Goal: Transaction & Acquisition: Purchase product/service

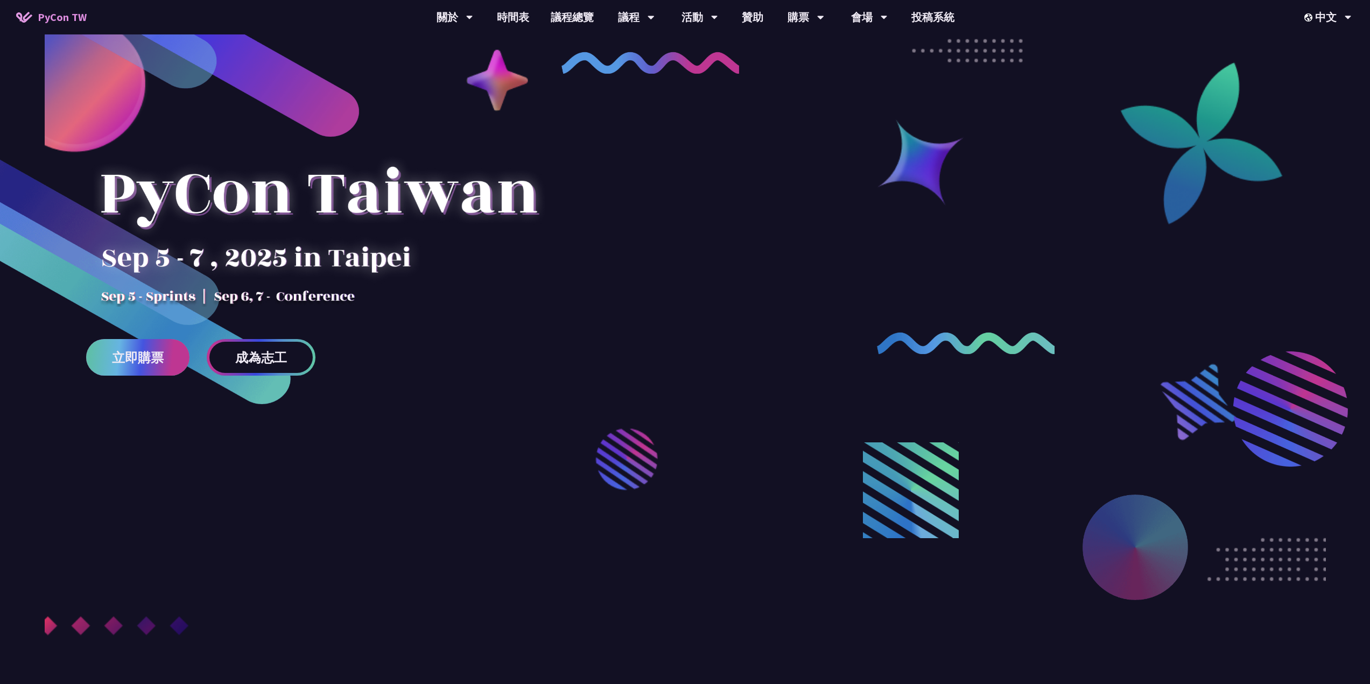
click at [129, 351] on span "立即購票" at bounding box center [138, 357] width 52 height 13
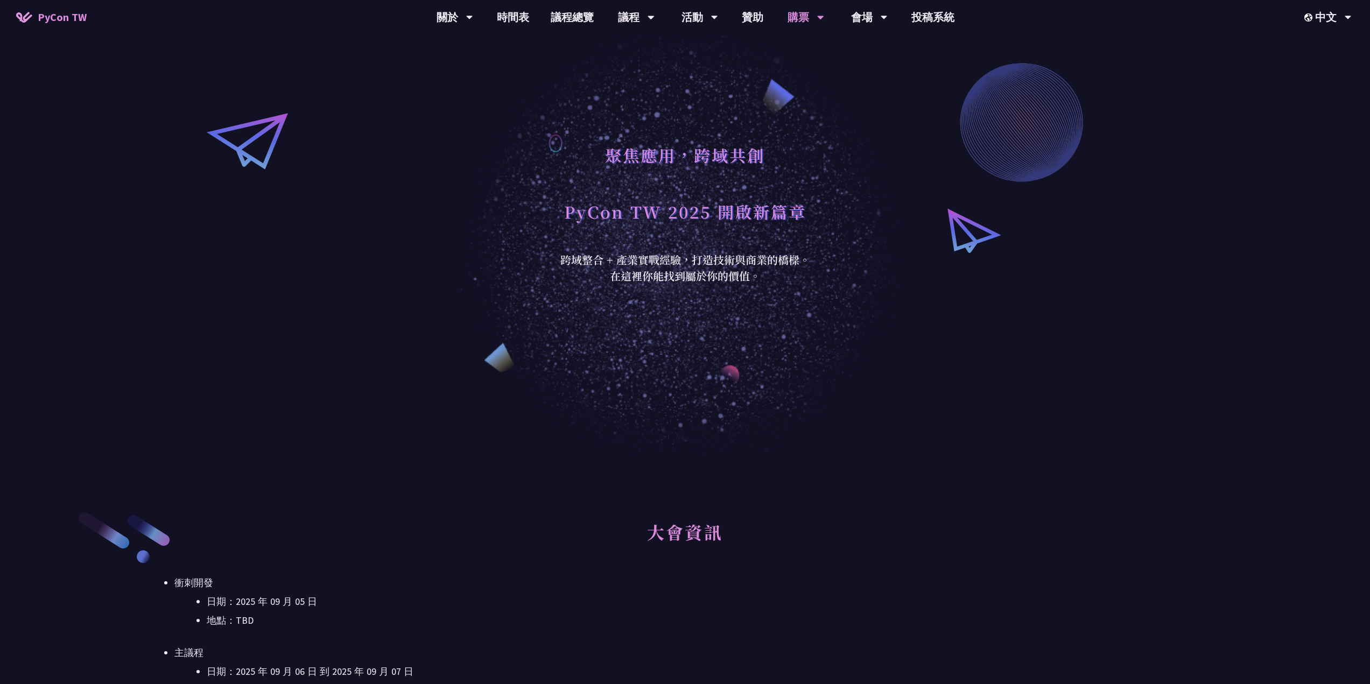
scroll to position [323, 0]
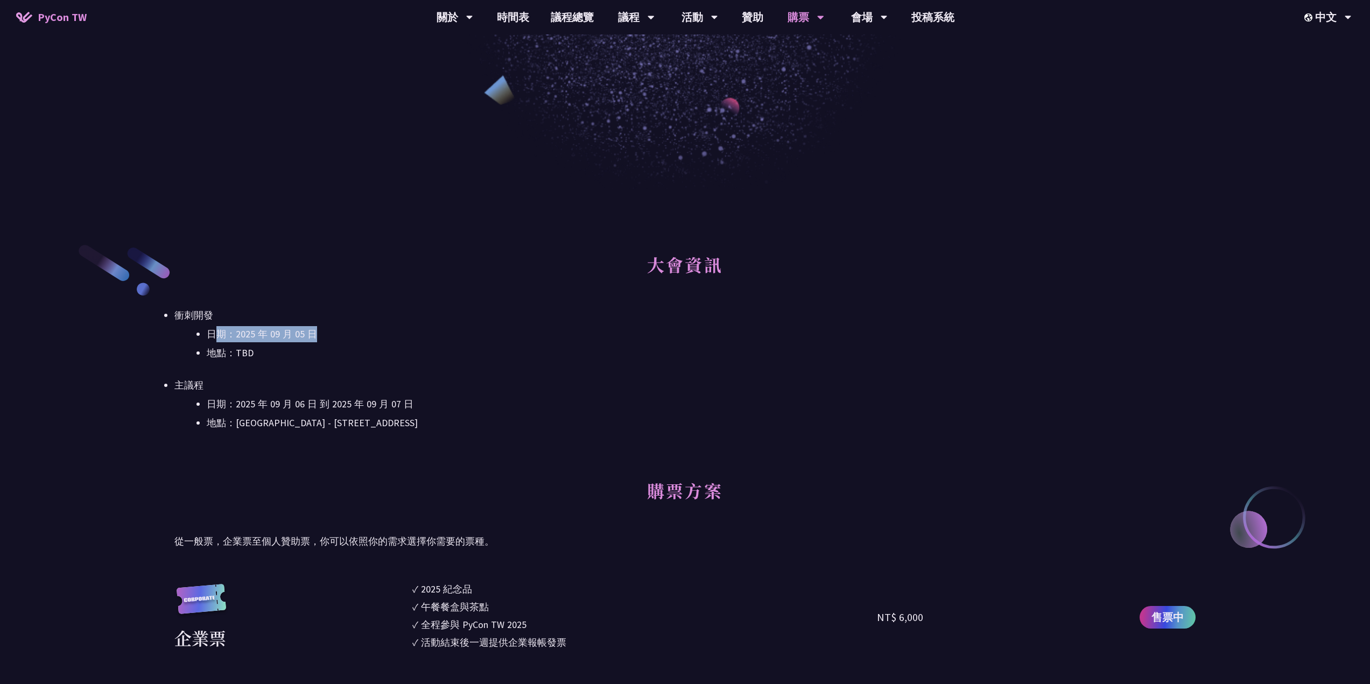
drag, startPoint x: 215, startPoint y: 326, endPoint x: 374, endPoint y: 338, distance: 159.7
click at [374, 338] on li "日期：2025 年 09 月 05 日" at bounding box center [701, 334] width 989 height 16
drag, startPoint x: 237, startPoint y: 334, endPoint x: 335, endPoint y: 335, distance: 98.0
click at [335, 335] on li "日期：2025 年 09 月 05 日" at bounding box center [701, 334] width 989 height 16
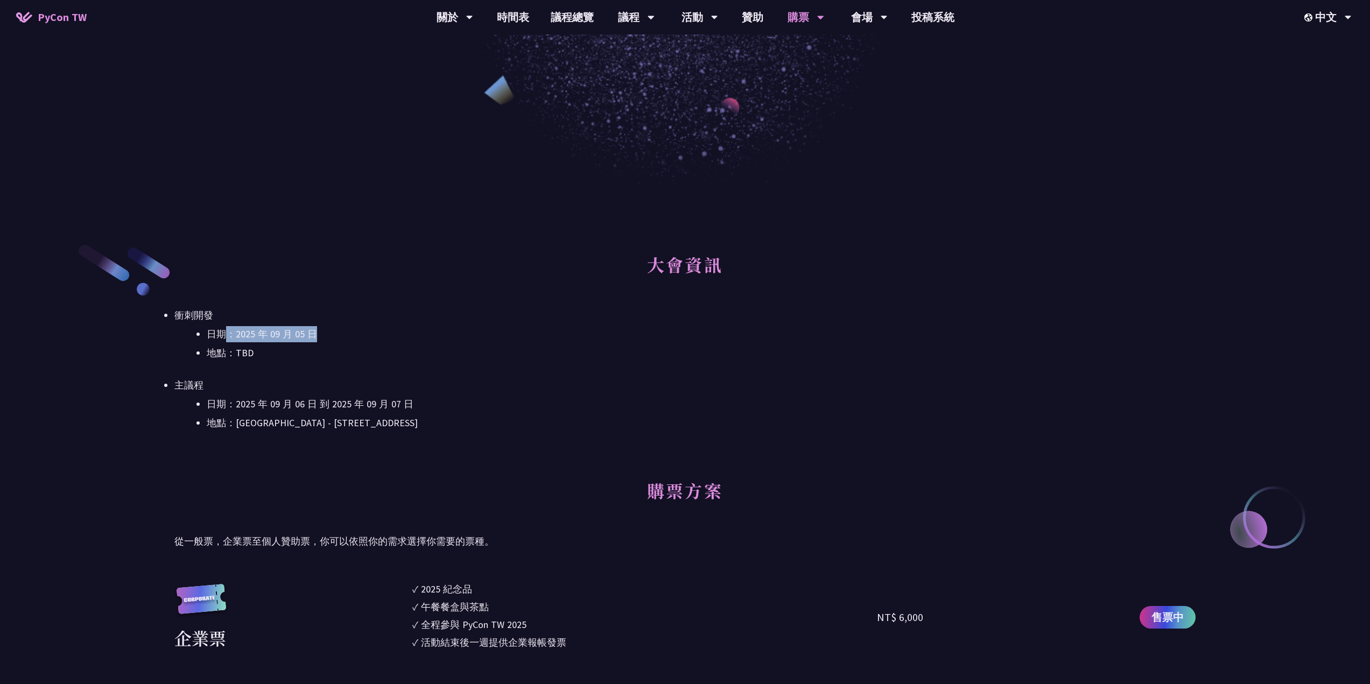
click at [335, 336] on li "日期：2025 年 09 月 05 日" at bounding box center [701, 334] width 989 height 16
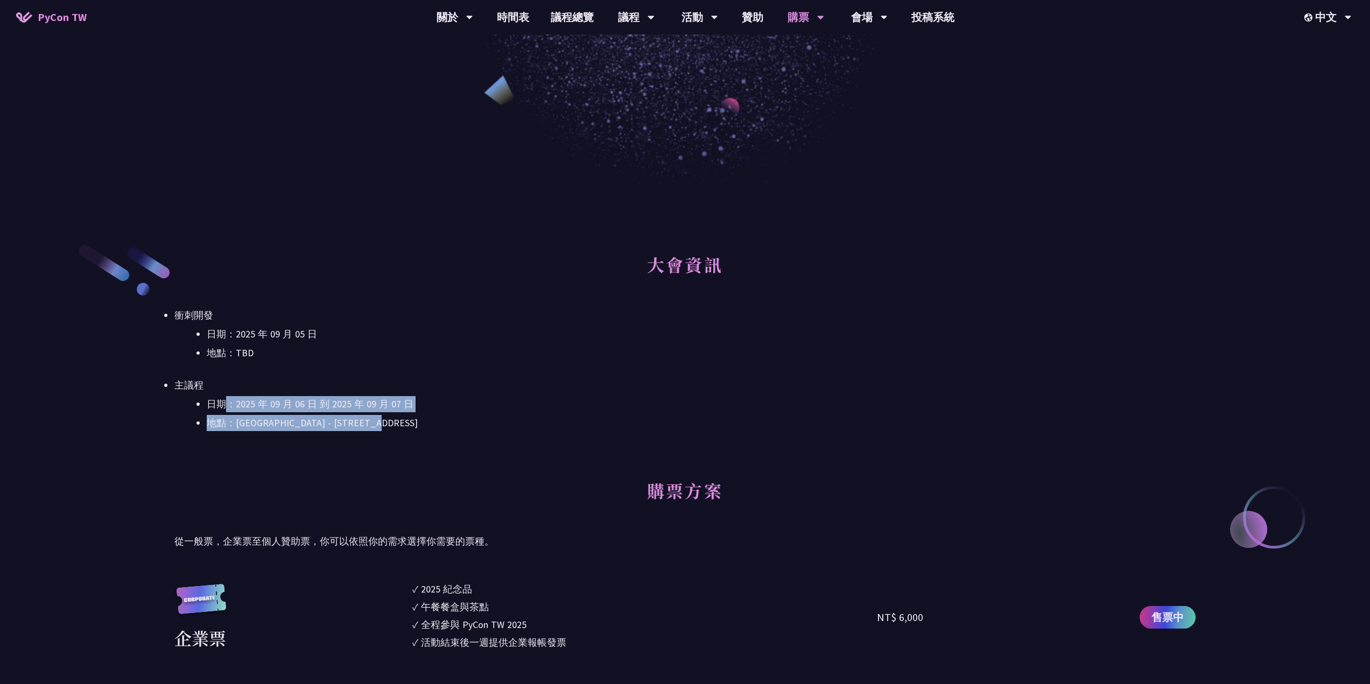
drag, startPoint x: 315, startPoint y: 405, endPoint x: 440, endPoint y: 413, distance: 125.1
click at [440, 413] on ul "日期：[DATE] 到 [DATE] 地點：[GEOGRAPHIC_DATA] - ​[STREET_ADDRESS]" at bounding box center [684, 413] width 1021 height 35
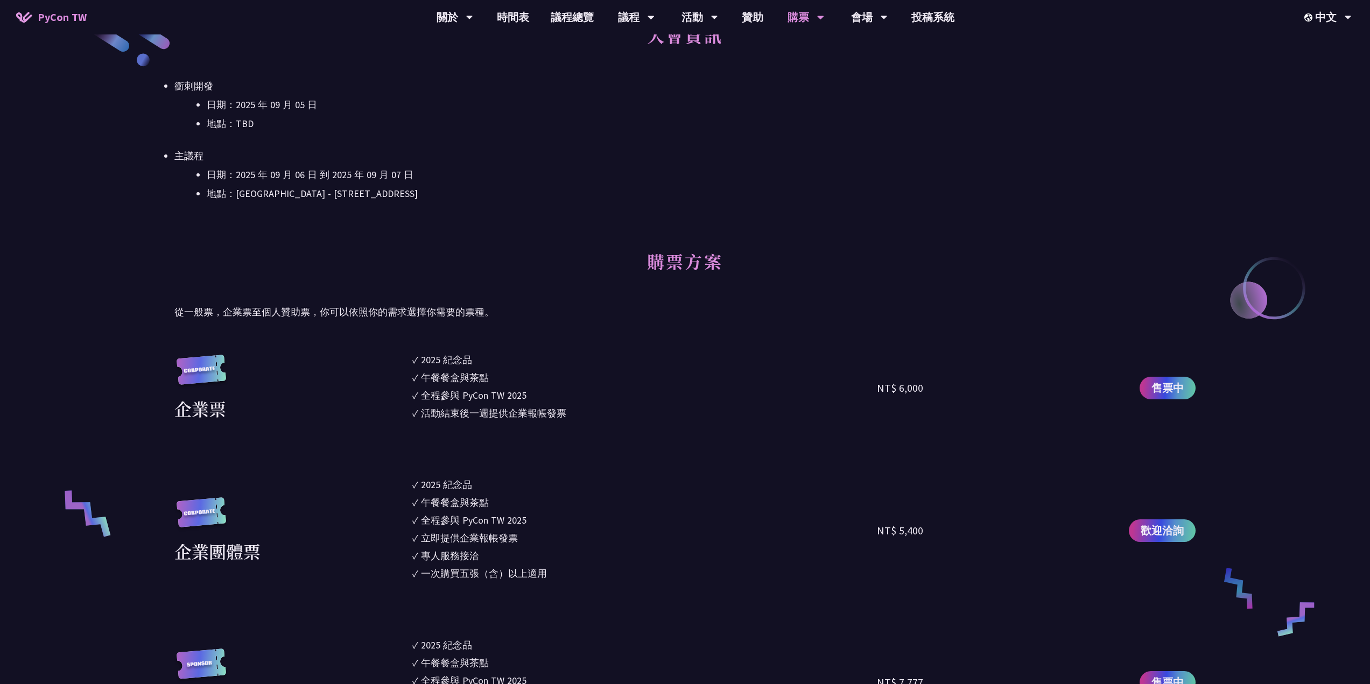
scroll to position [377, 0]
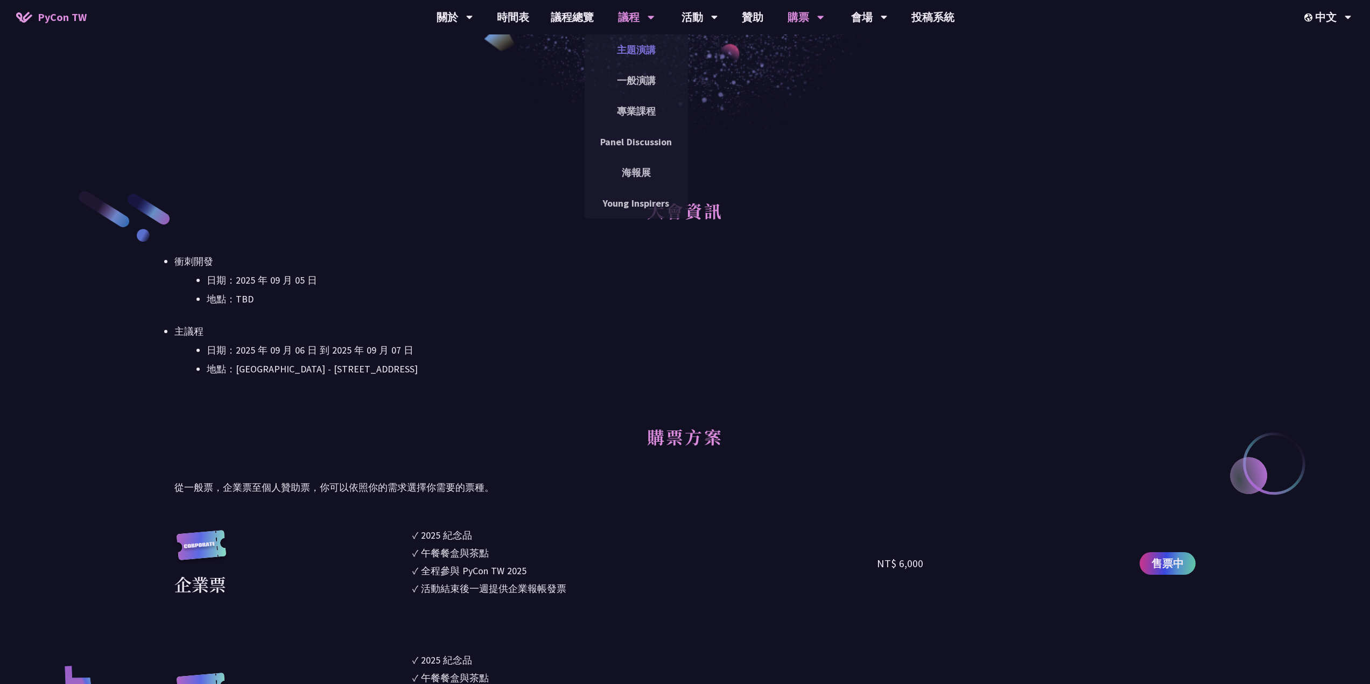
click at [626, 48] on link "主題演講" at bounding box center [635, 49] width 103 height 25
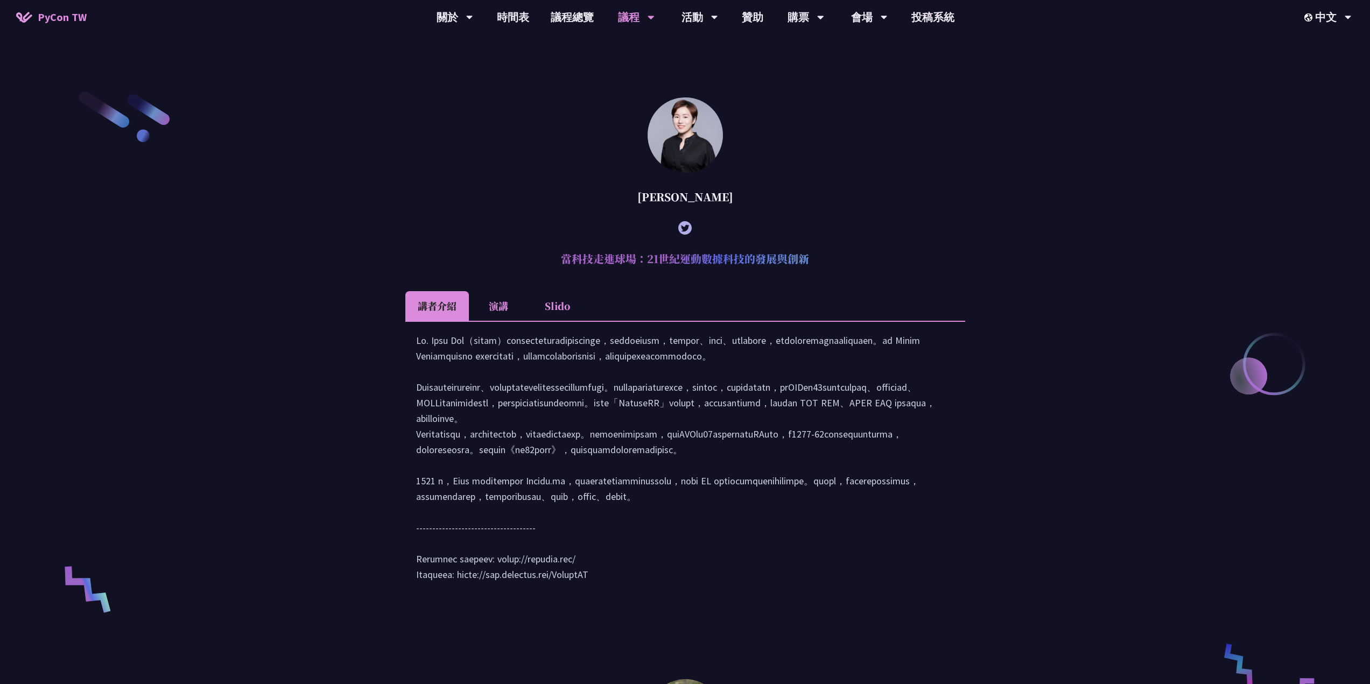
scroll to position [538, 0]
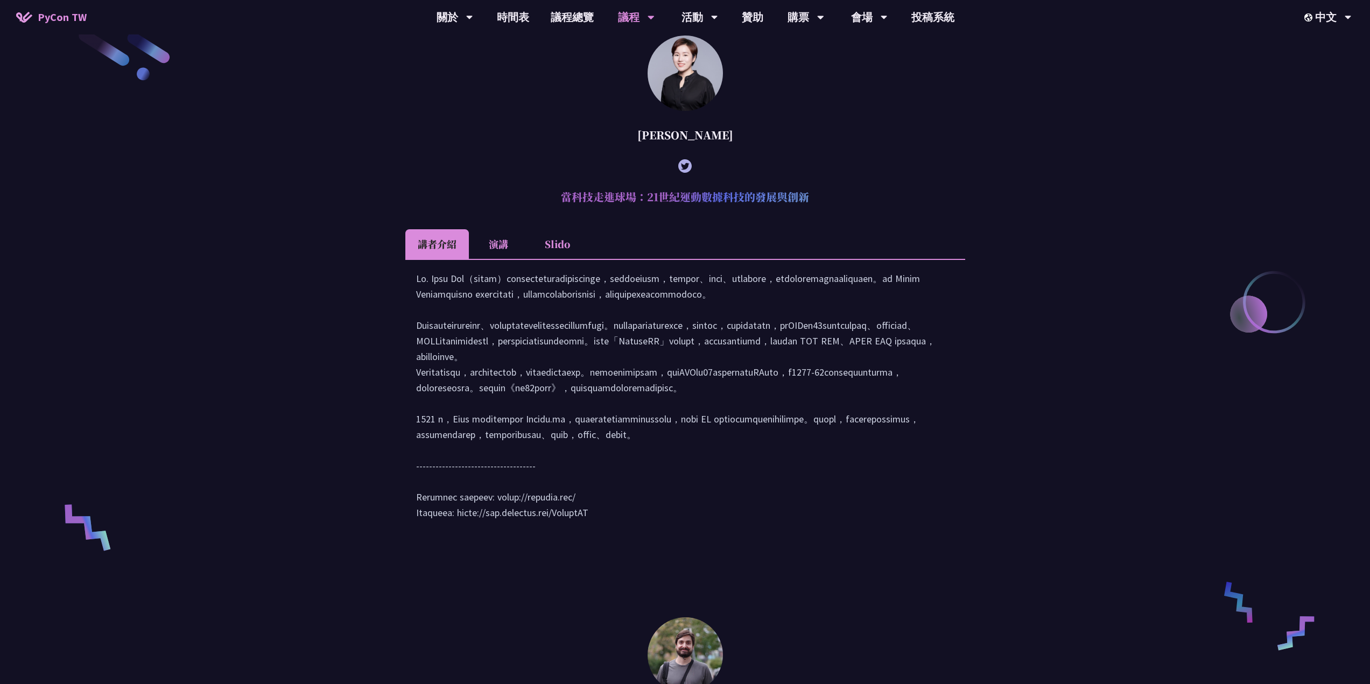
drag, startPoint x: 580, startPoint y: 193, endPoint x: 771, endPoint y: 207, distance: 191.6
click at [770, 206] on h2 "當科技走進球場：21世紀運動數據科技的發展與創新" at bounding box center [685, 197] width 560 height 32
click at [720, 312] on div at bounding box center [685, 401] width 538 height 260
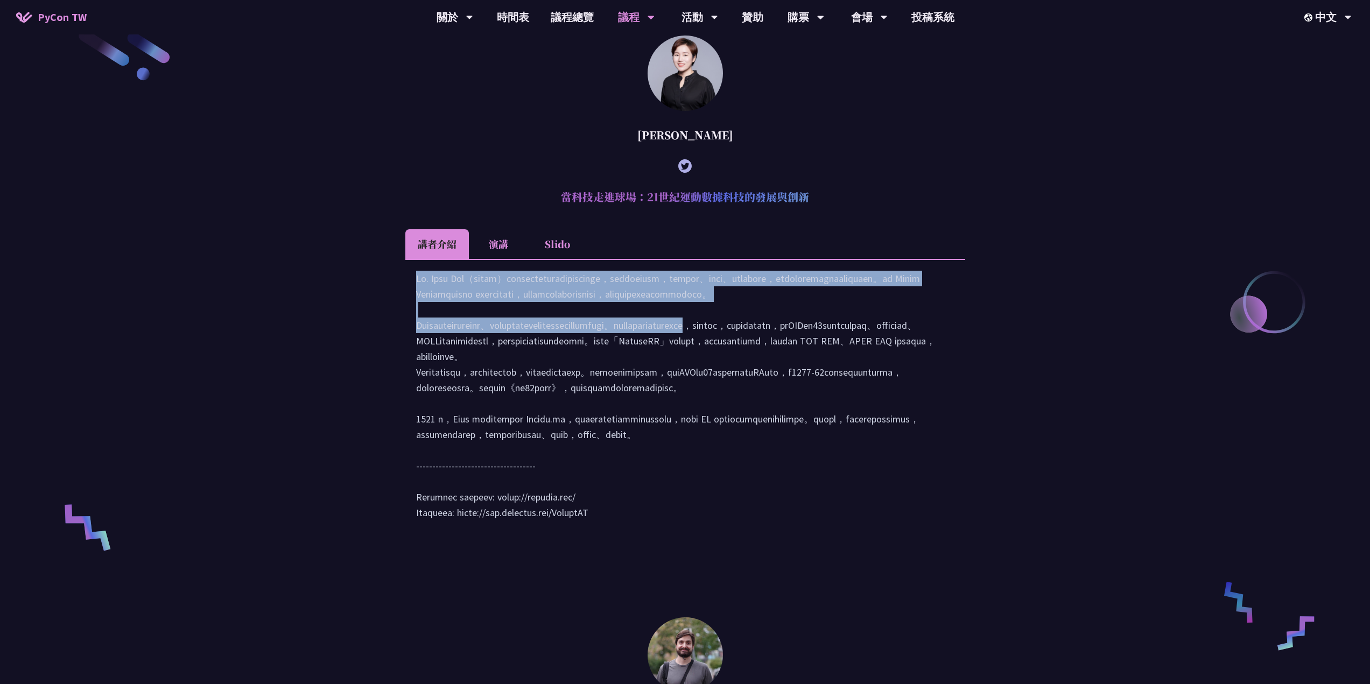
drag, startPoint x: 454, startPoint y: 281, endPoint x: 761, endPoint y: 352, distance: 314.9
click at [761, 352] on div at bounding box center [685, 400] width 560 height 283
click at [750, 354] on div at bounding box center [685, 401] width 538 height 260
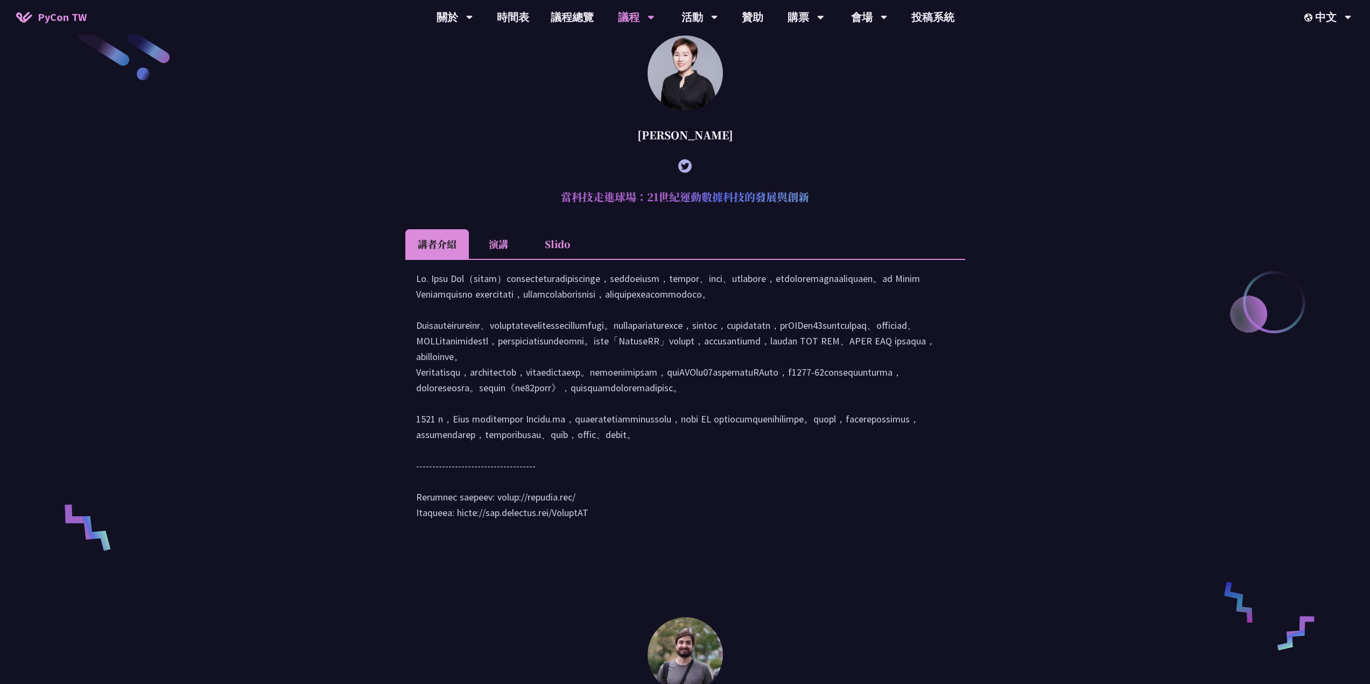
click at [500, 246] on li "演講" at bounding box center [498, 244] width 59 height 30
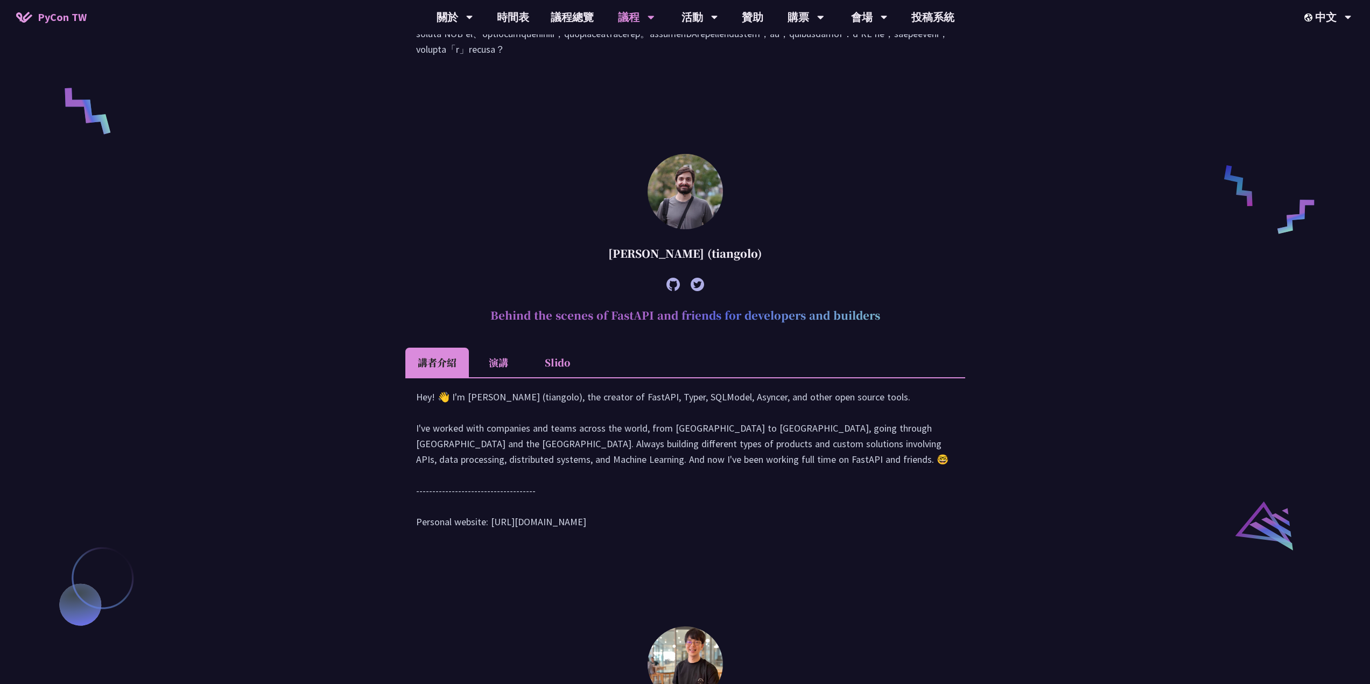
scroll to position [1130, 0]
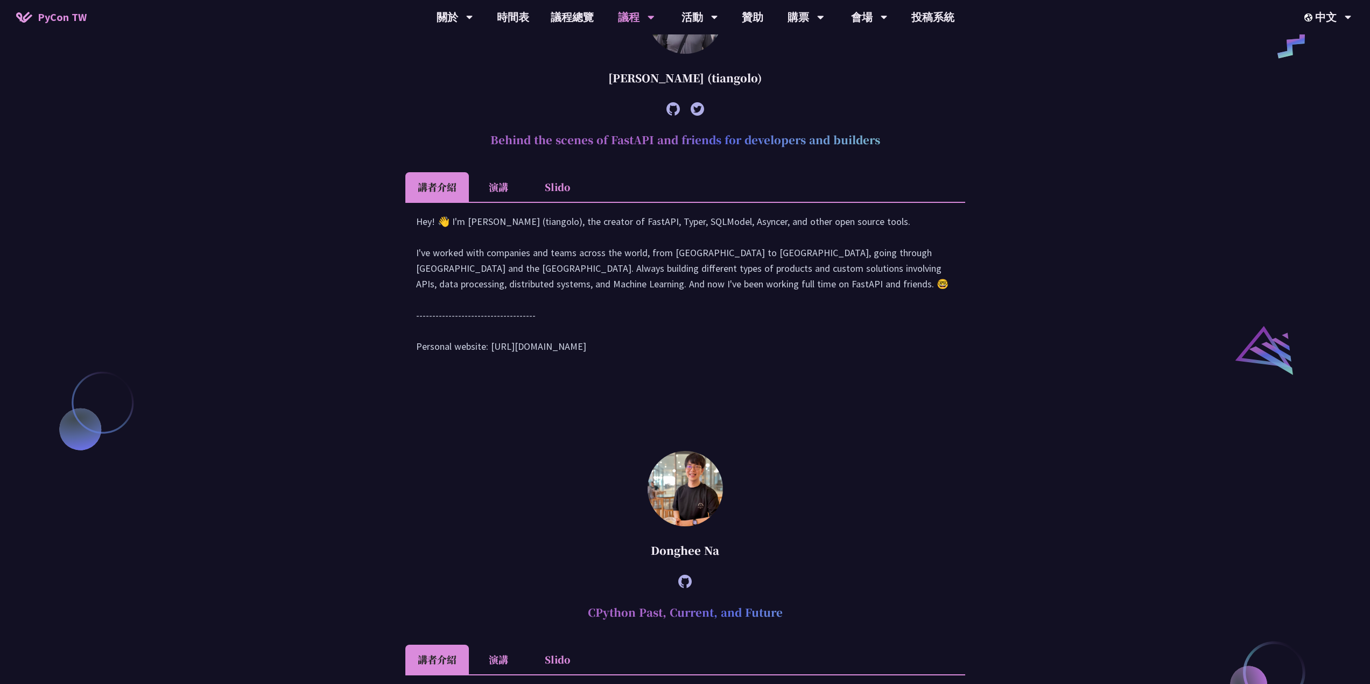
click at [494, 202] on li "演講" at bounding box center [498, 187] width 59 height 30
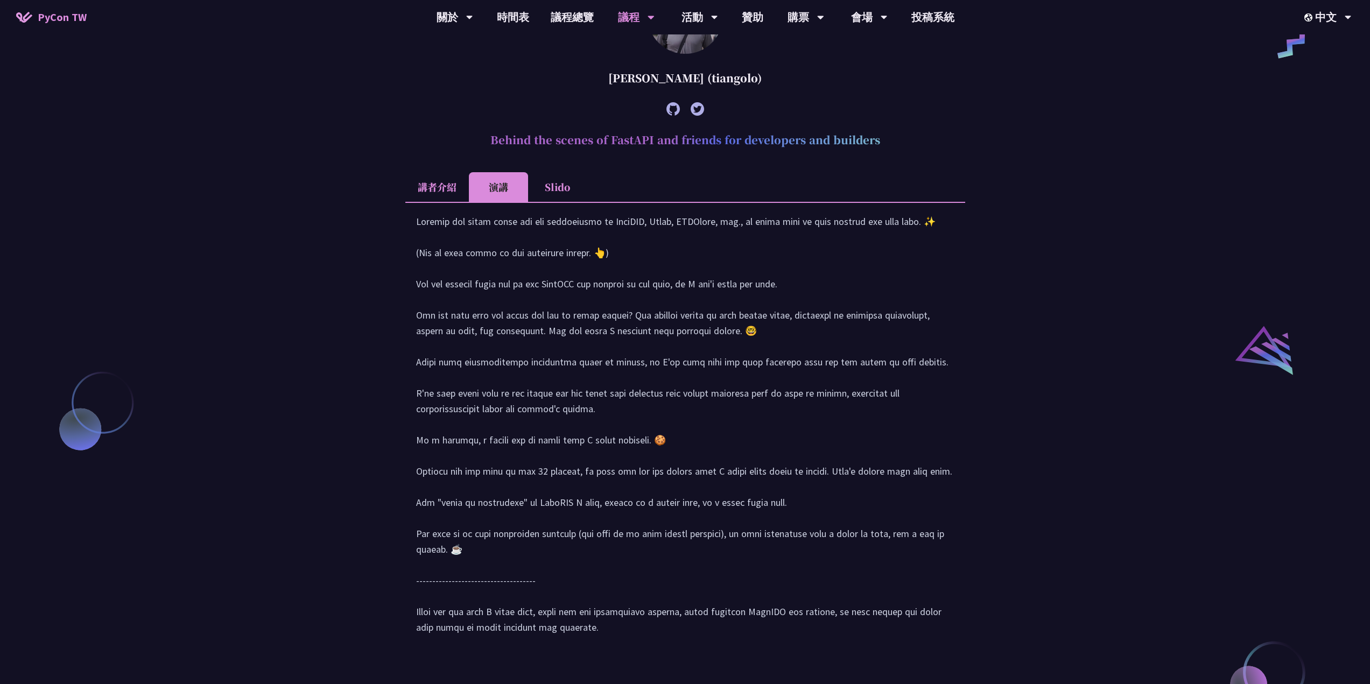
click at [424, 202] on li "講者介紹" at bounding box center [437, 187] width 64 height 30
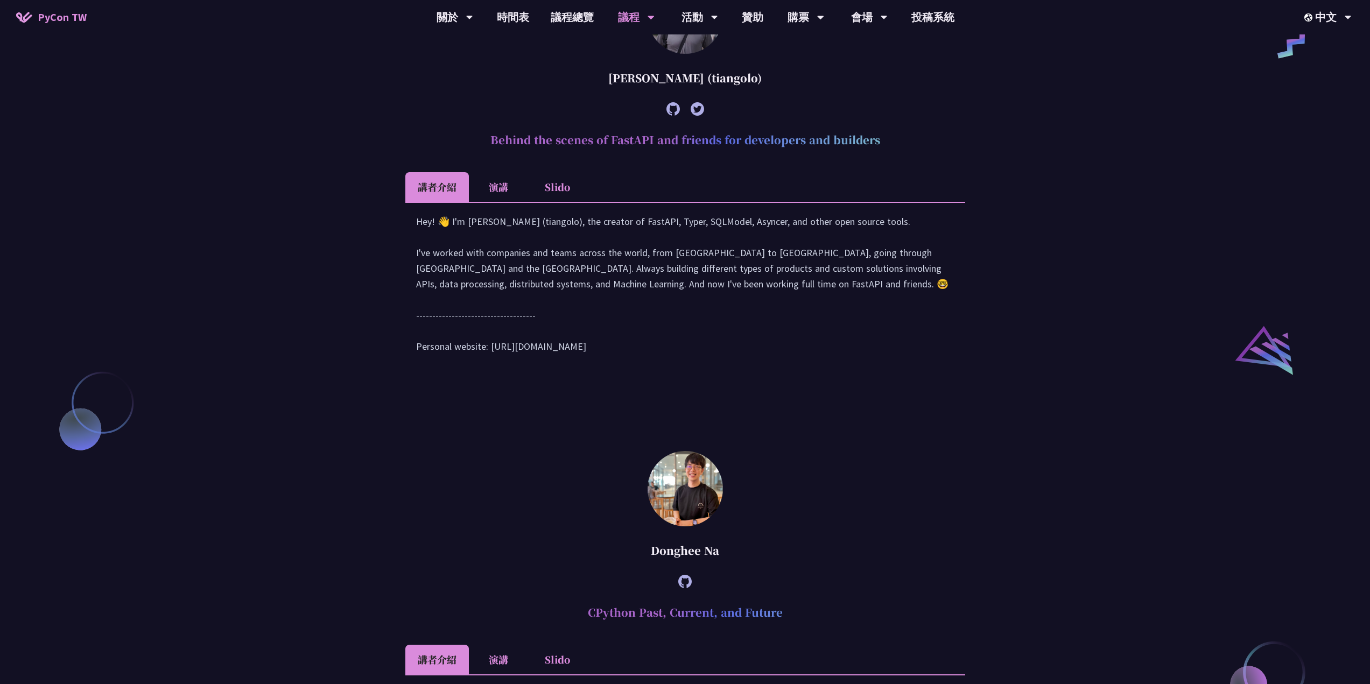
click at [592, 202] on ul "講者介紹 演講 Slido" at bounding box center [685, 187] width 560 height 30
click at [558, 202] on li "Slido" at bounding box center [557, 187] width 59 height 30
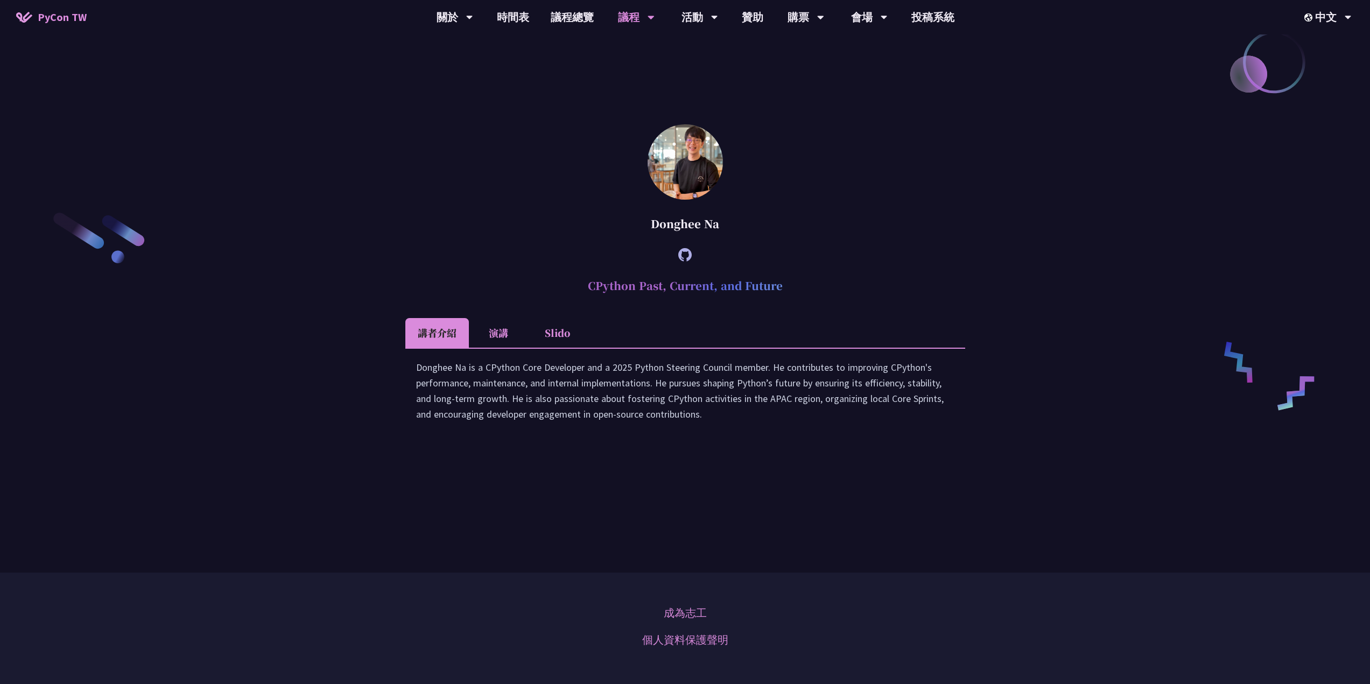
scroll to position [1937, 0]
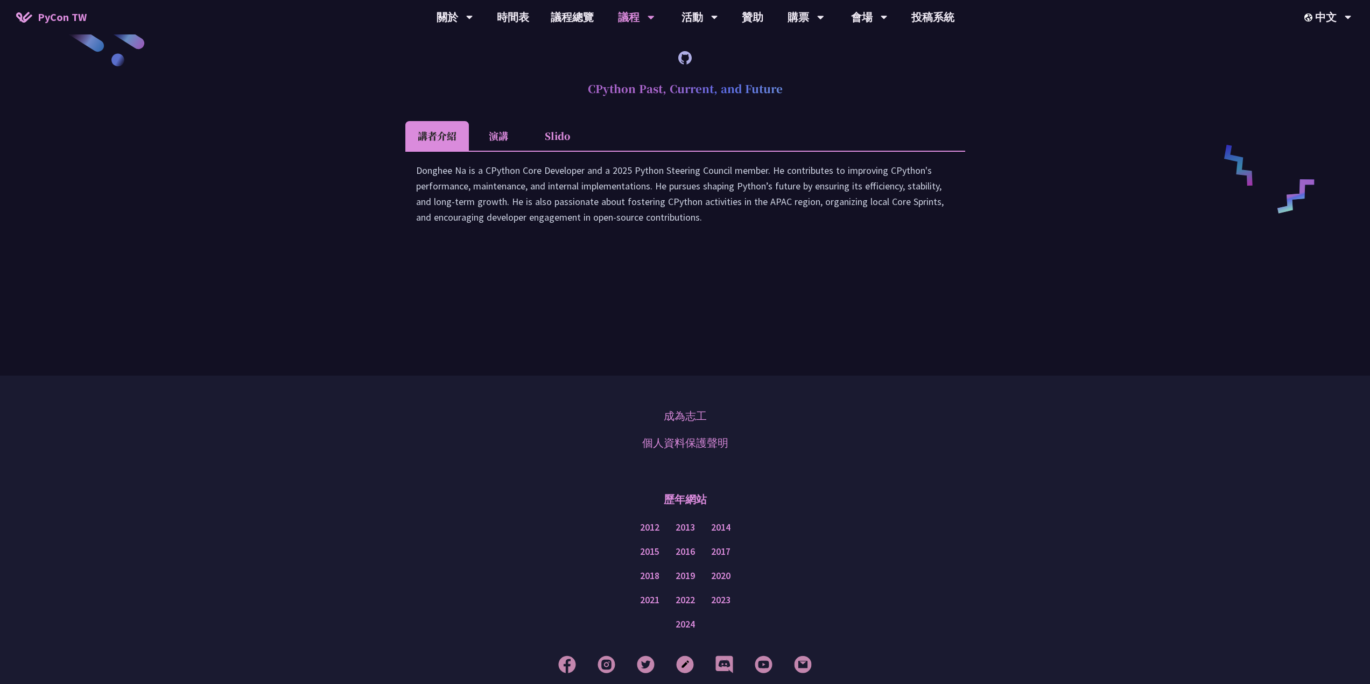
click at [495, 151] on li "演講" at bounding box center [498, 136] width 59 height 30
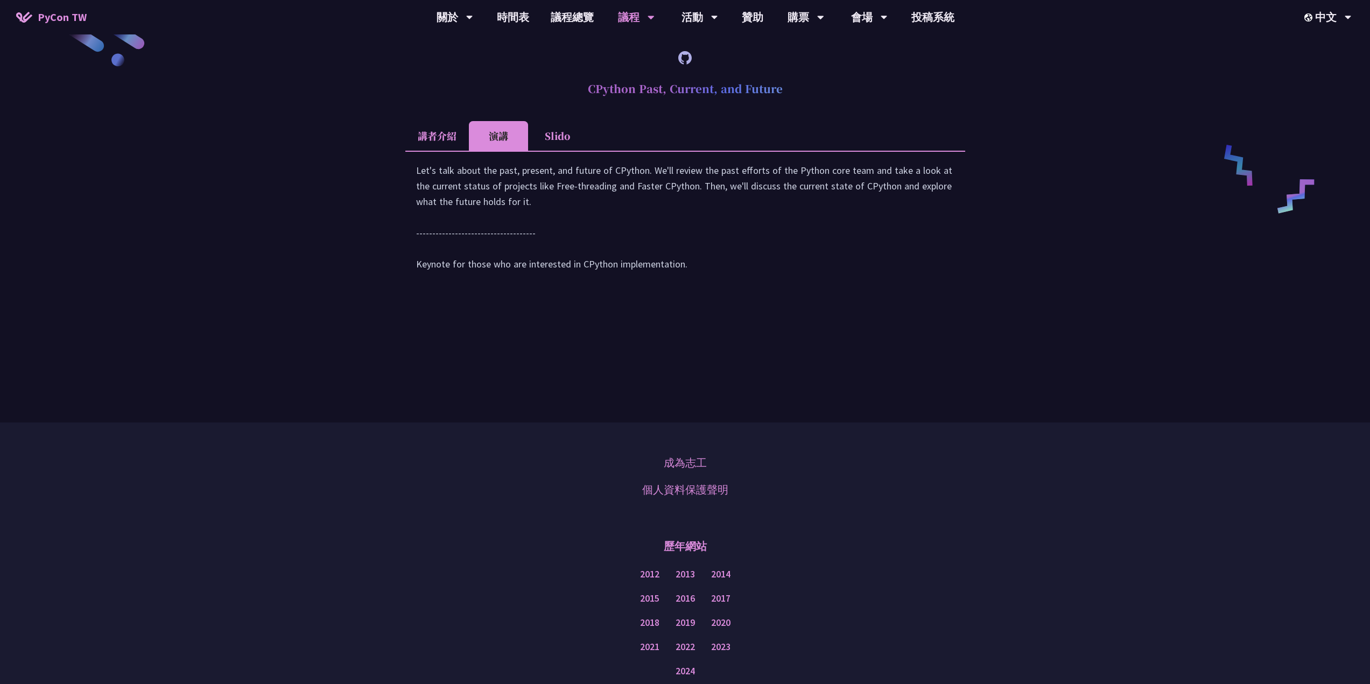
scroll to position [1302, 0]
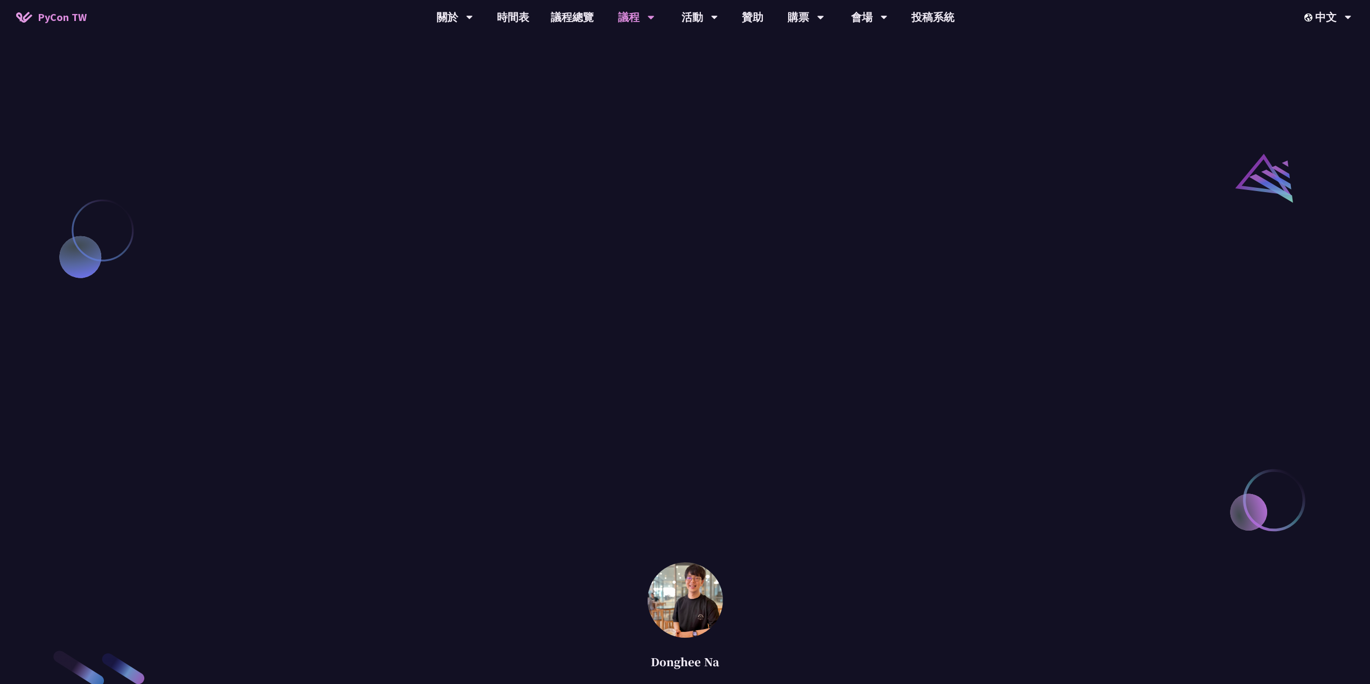
click at [442, 30] on li "講者介紹" at bounding box center [437, 15] width 64 height 30
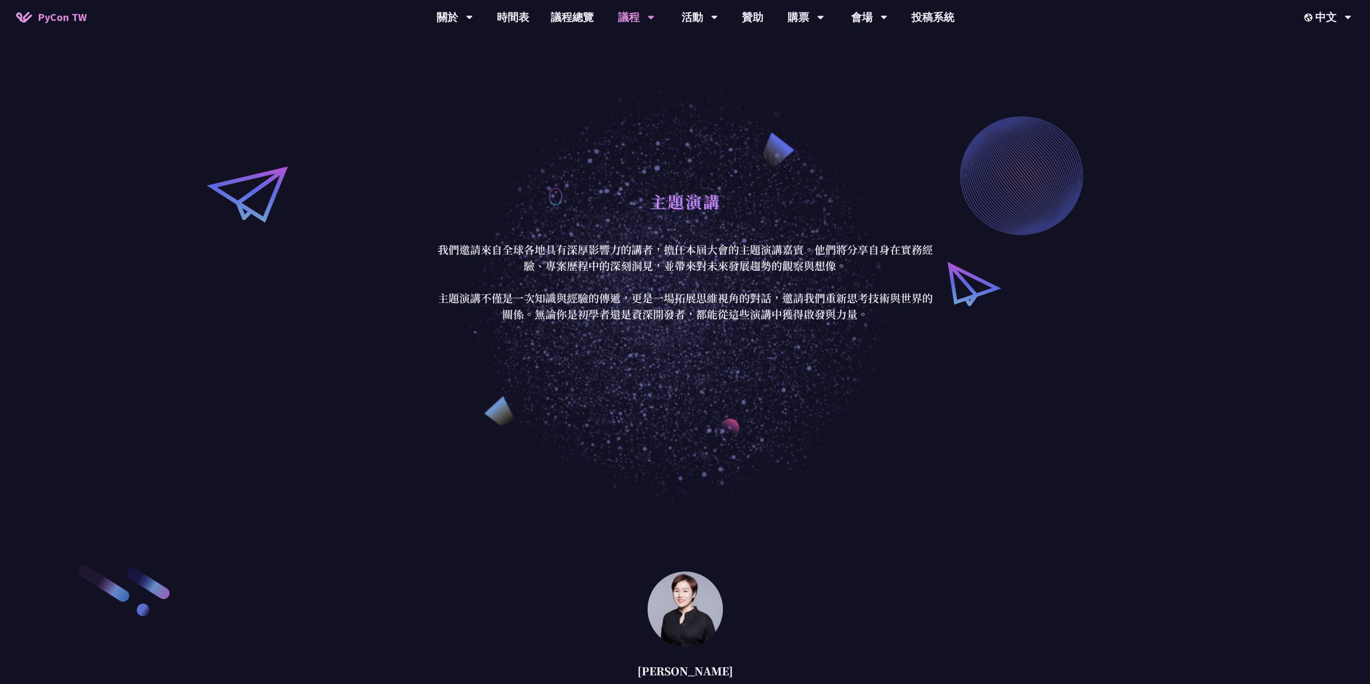
scroll to position [0, 0]
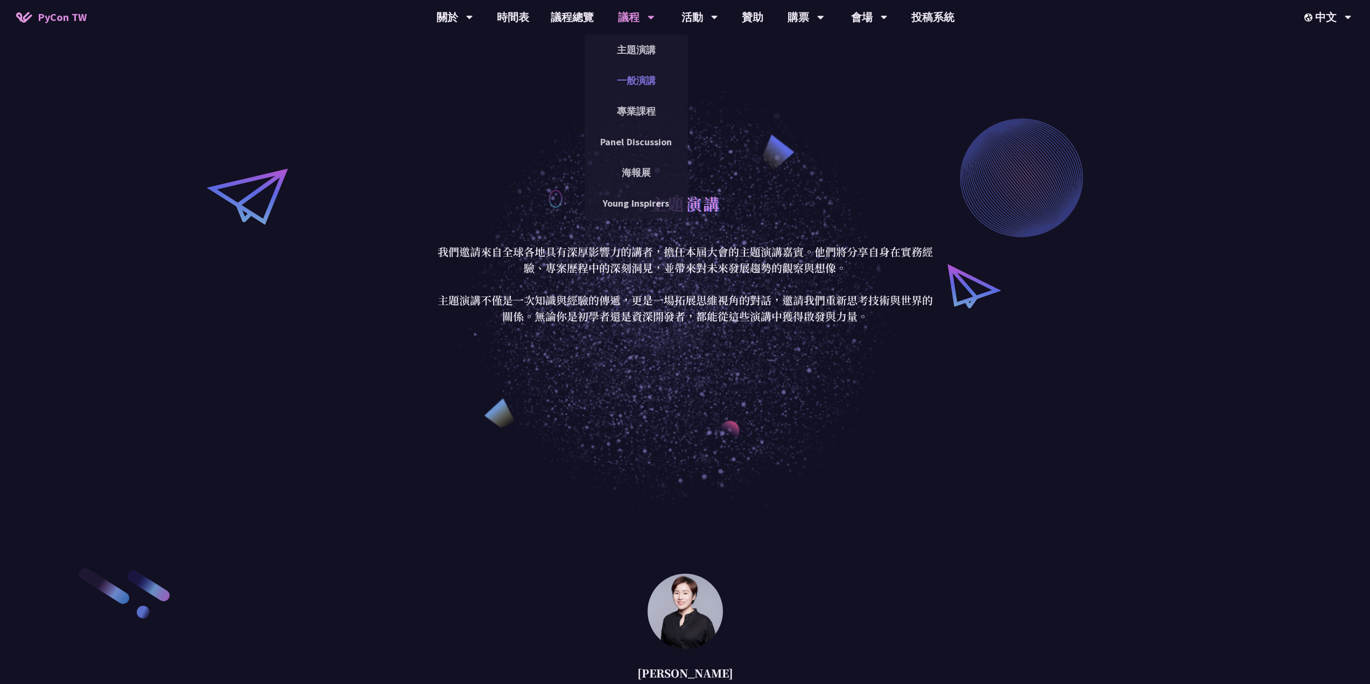
click at [637, 79] on link "一般演講" at bounding box center [635, 80] width 103 height 25
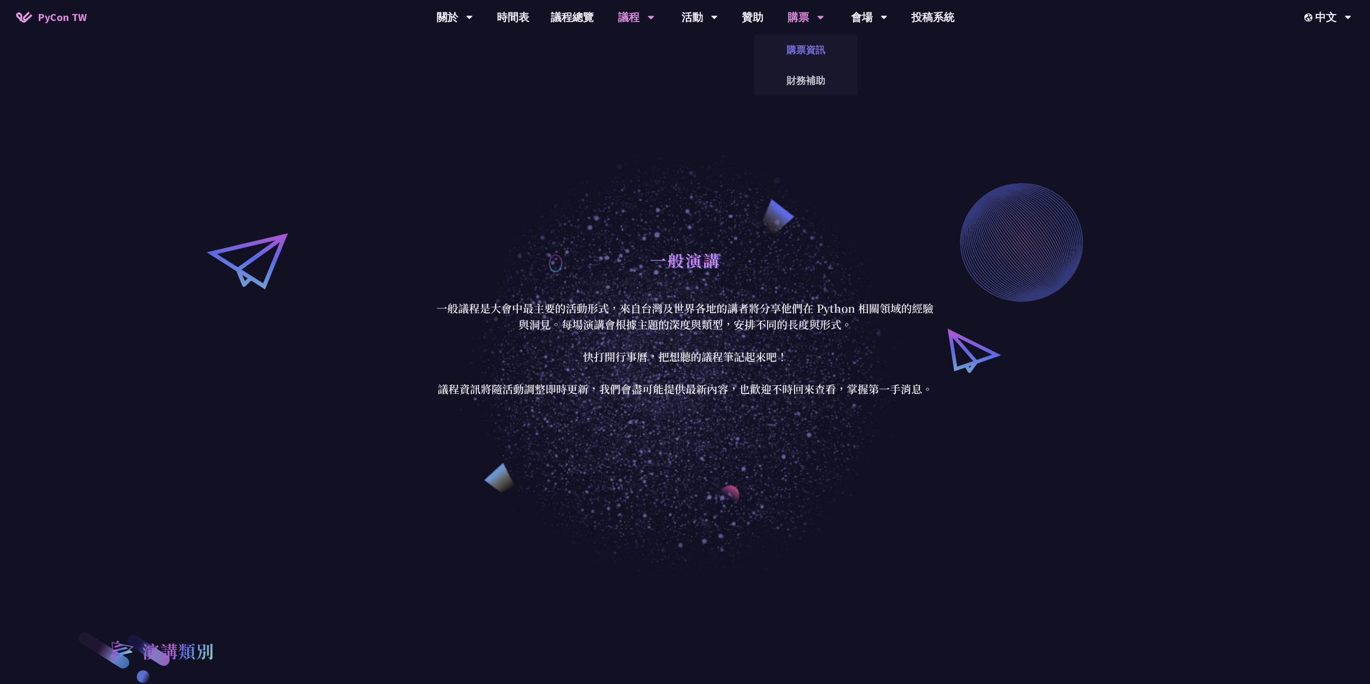
click at [789, 58] on link "購票資訊" at bounding box center [805, 49] width 103 height 25
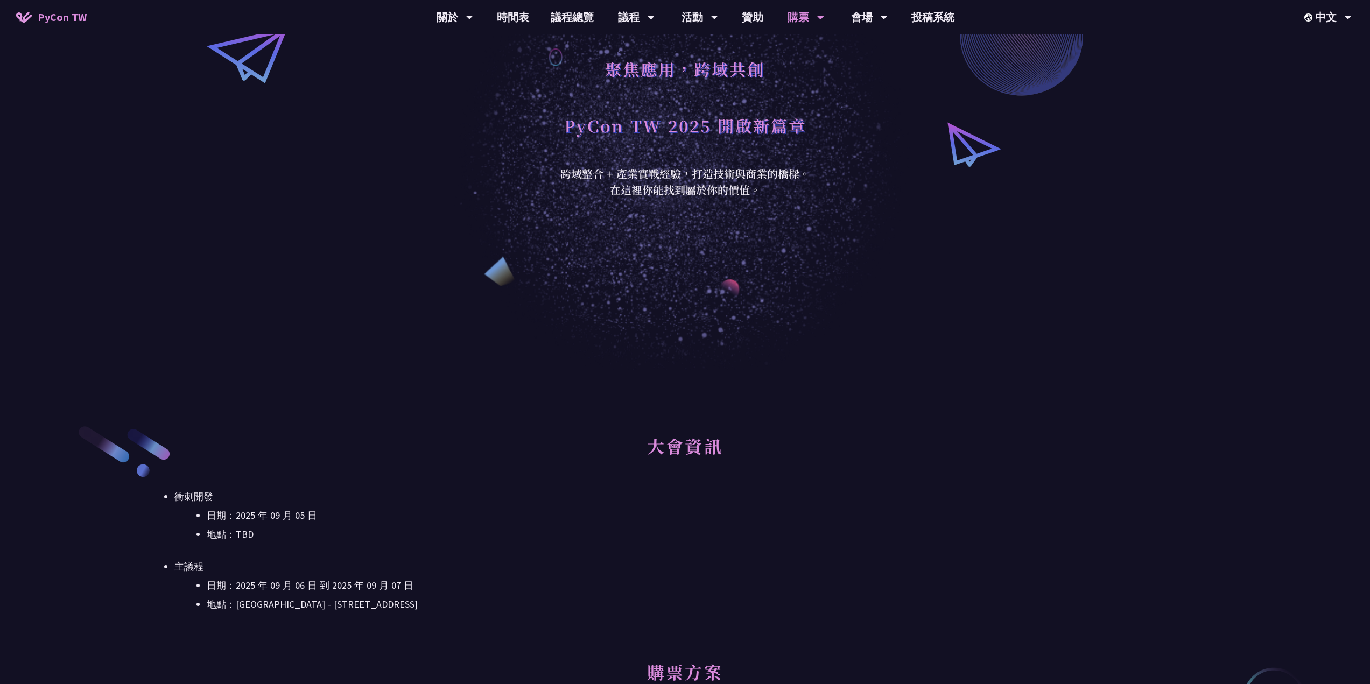
scroll to position [323, 0]
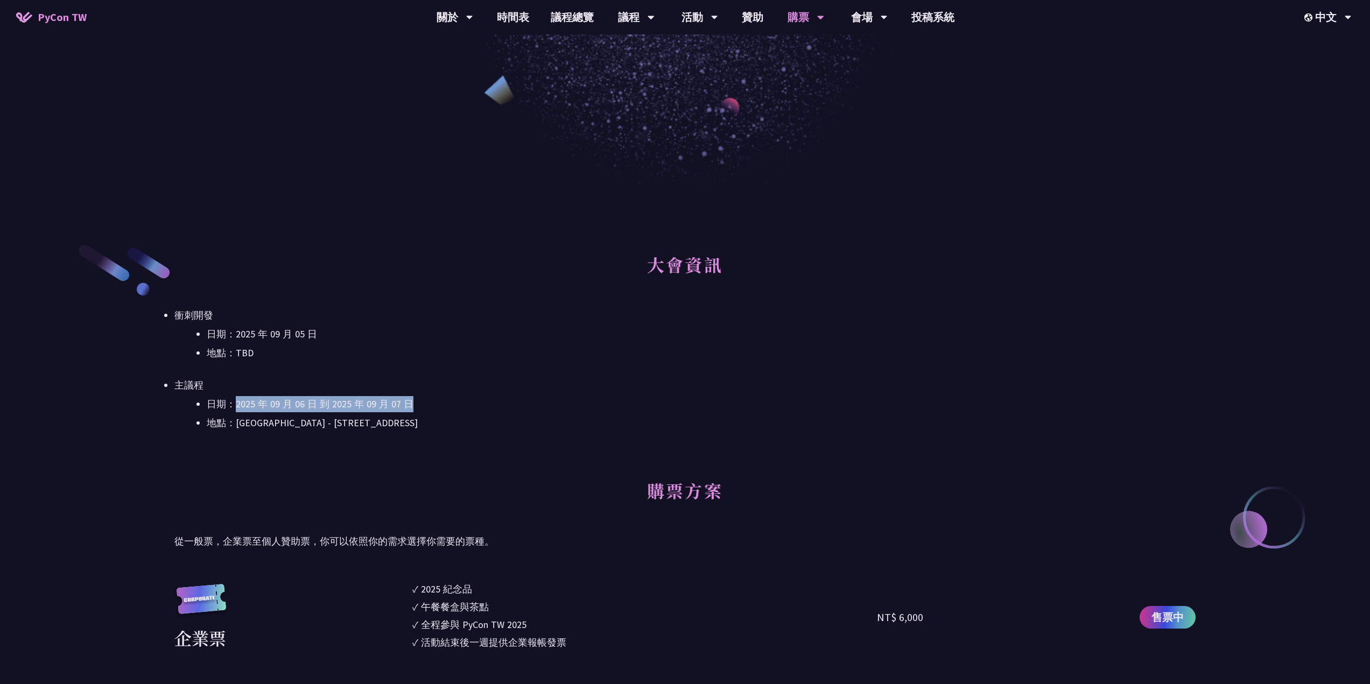
drag, startPoint x: 237, startPoint y: 411, endPoint x: 449, endPoint y: 405, distance: 212.6
click at [422, 405] on li "日期：2025 年 09 月 06 日 到 2025 年 09 月 07 日" at bounding box center [701, 404] width 989 height 16
click at [524, 408] on li "日期：2025 年 09 月 06 日 到 2025 年 09 月 07 日" at bounding box center [701, 404] width 989 height 16
drag, startPoint x: 236, startPoint y: 336, endPoint x: 344, endPoint y: 340, distance: 108.8
click at [344, 340] on li "日期：2025 年 09 月 05 日" at bounding box center [701, 334] width 989 height 16
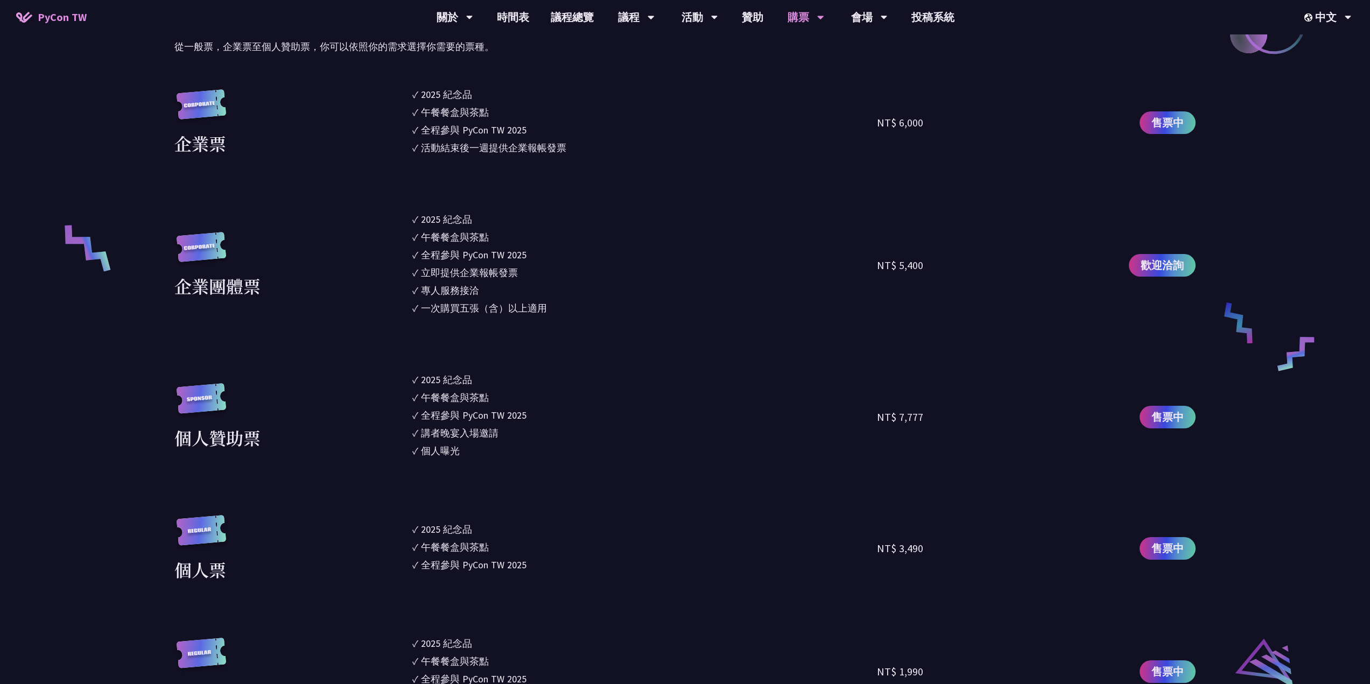
scroll to position [1023, 0]
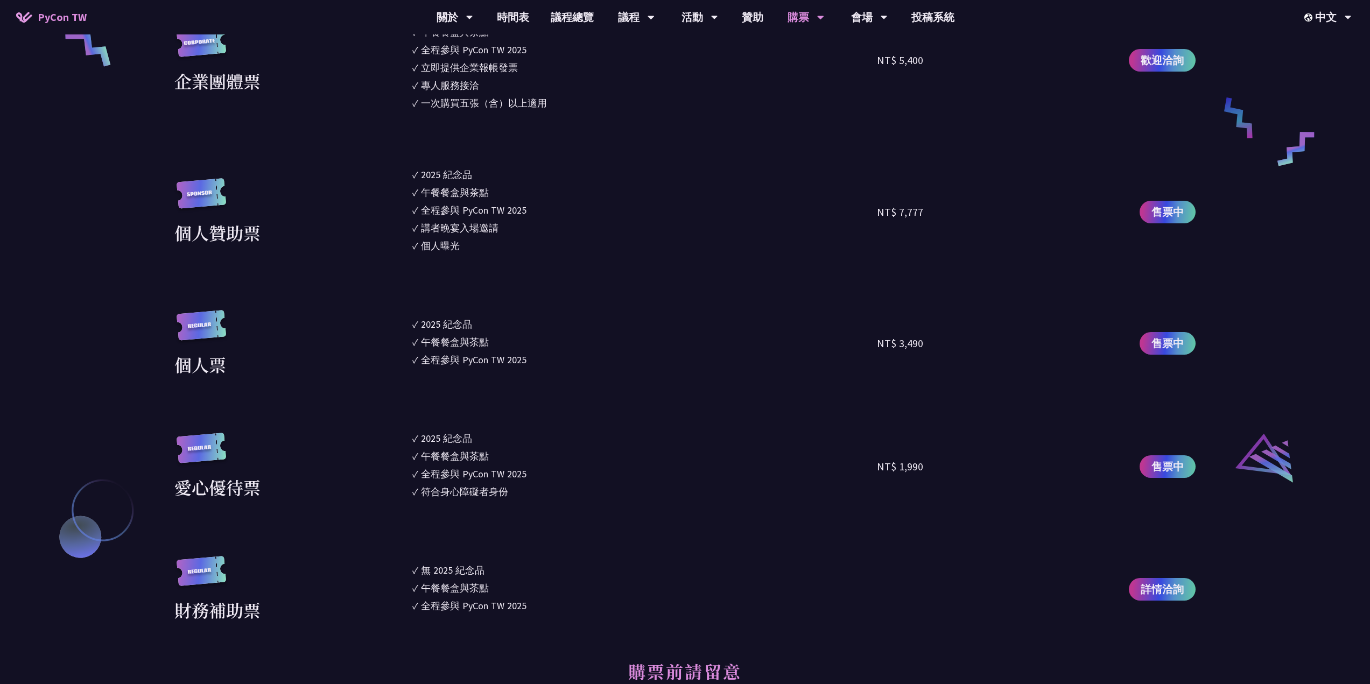
click at [428, 330] on div "2025 紀念品" at bounding box center [446, 324] width 51 height 15
click at [456, 184] on ul "✓ 2025 [PERSON_NAME]✓ 午餐餐盒與茶點 ✓ 全程參與 PyCon TW 2025 ✓ 講者晚宴入場邀請 ✓ 個人曝光" at bounding box center [644, 211] width 465 height 89
drag, startPoint x: 436, startPoint y: 232, endPoint x: 506, endPoint y: 235, distance: 70.0
click at [506, 235] on li "✓ 講者晚宴入場邀請" at bounding box center [644, 228] width 465 height 15
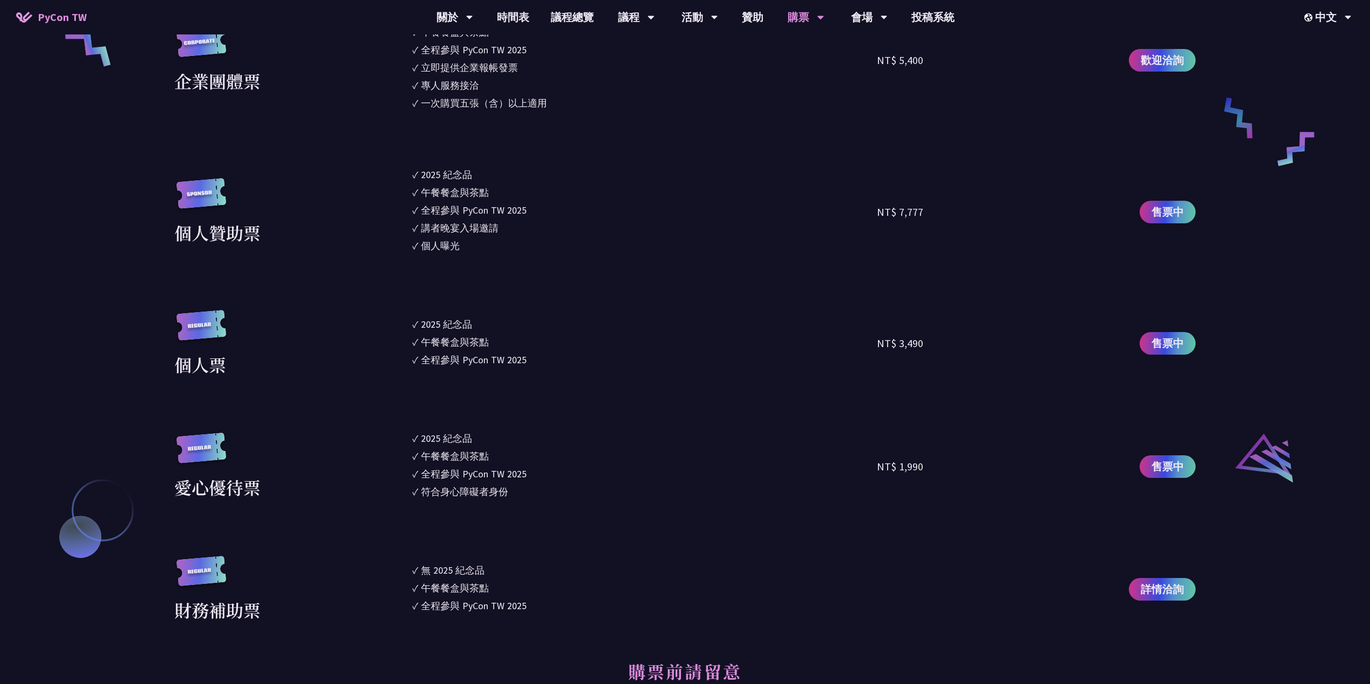
click at [500, 261] on section "企業票 ✓ 2025 紀念品 ✓ 午餐餐盒與茶點 ✓ 全程參與 PyCon TW 2025 ✓ 活動結束後一週提供企業報帳發票 NT$ 6,000 售票中 企…" at bounding box center [684, 252] width 1021 height 741
click at [1179, 351] on span "售票中" at bounding box center [1167, 343] width 32 height 16
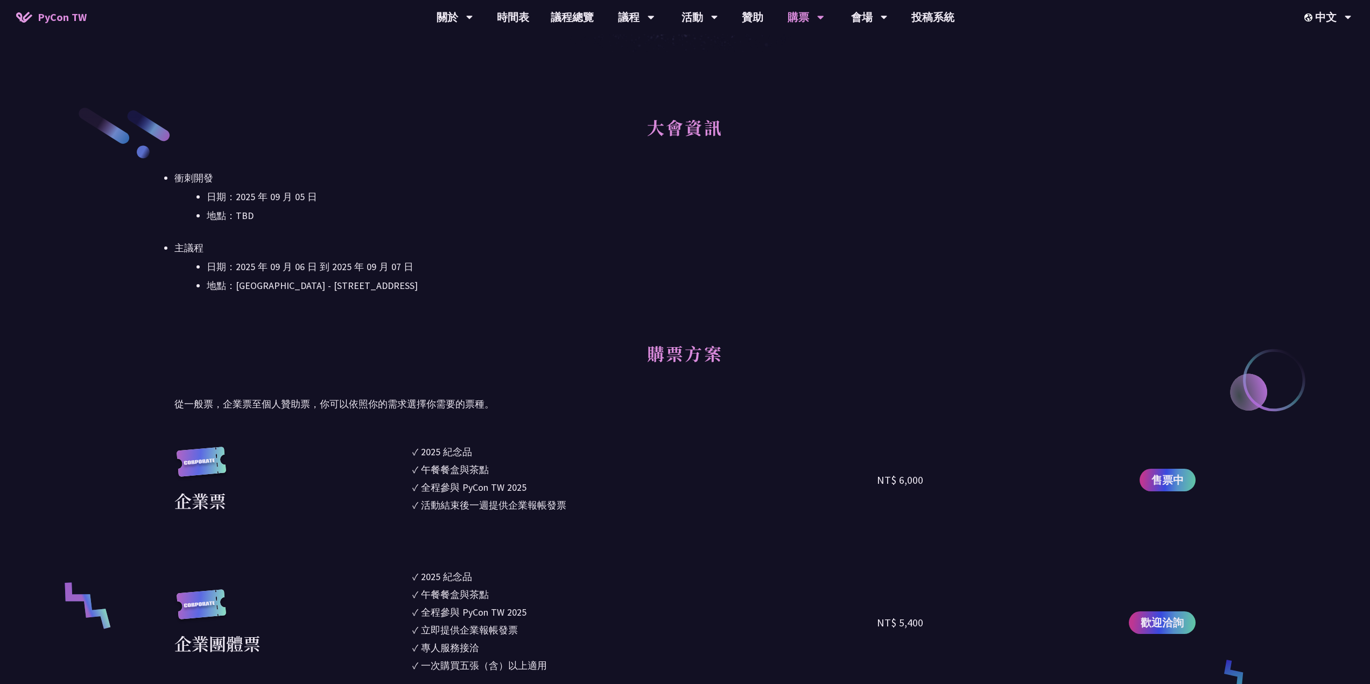
scroll to position [538, 0]
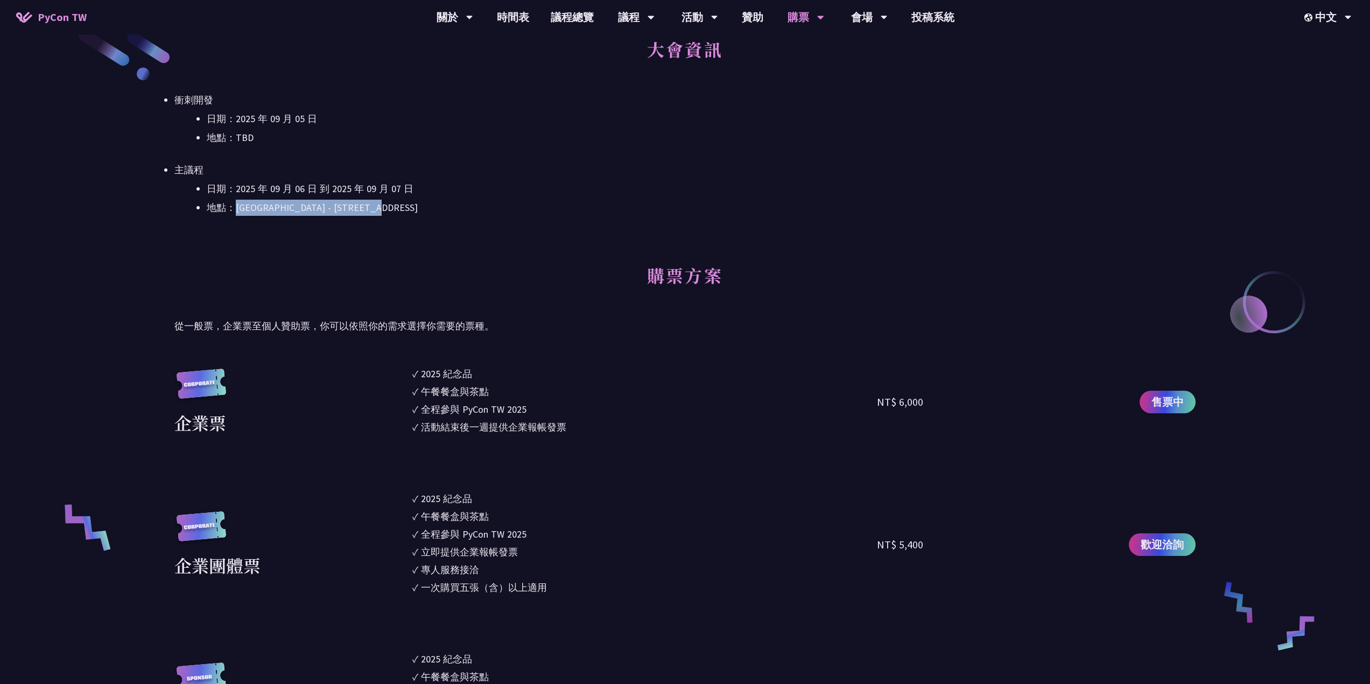
drag, startPoint x: 237, startPoint y: 207, endPoint x: 468, endPoint y: 217, distance: 231.1
click at [468, 217] on div "大會資訊 衝刺開發 日期：[DATE] 地點：TBD 主議程 日期：[DATE] 到 [DATE] 地點：[GEOGRAPHIC_DATA] - ​[STRE…" at bounding box center [684, 140] width 1021 height 226
copy li "[GEOGRAPHIC_DATA] - ​[STREET_ADDRESS]"
